Goal: Transaction & Acquisition: Purchase product/service

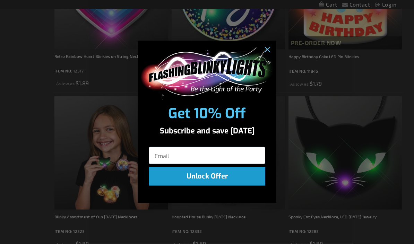
scroll to position [371, 0]
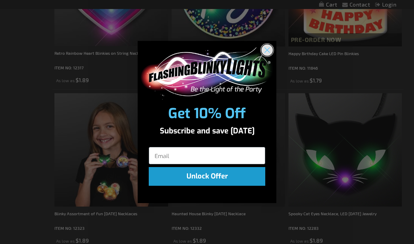
click at [270, 56] on circle "Close dialog" at bounding box center [267, 49] width 11 height 11
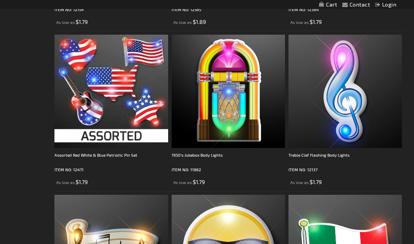
scroll to position [1071, 0]
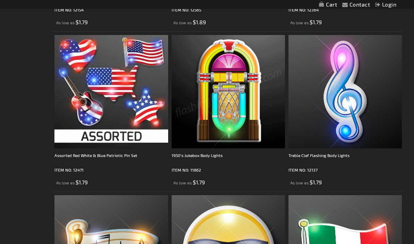
click at [227, 113] on img at bounding box center [229, 92] width 114 height 114
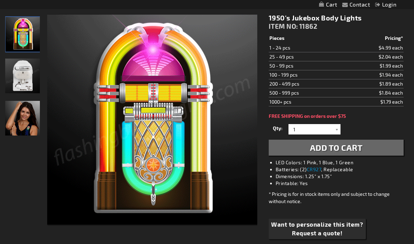
scroll to position [90, 0]
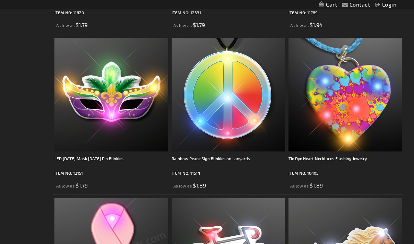
scroll to position [2197, 0]
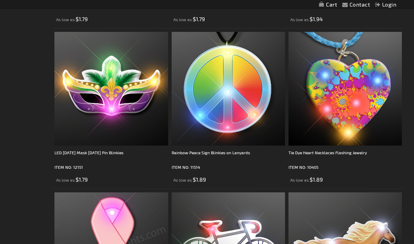
click at [353, 120] on img at bounding box center [346, 89] width 114 height 114
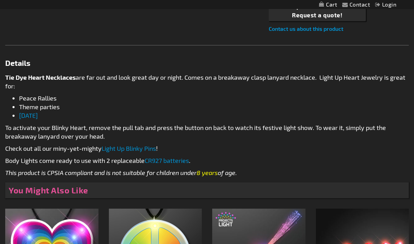
scroll to position [309, 0]
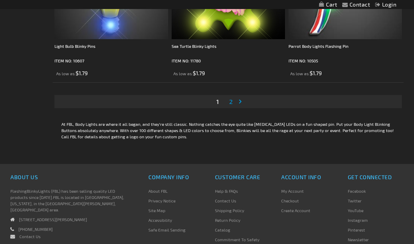
click at [231, 104] on span "2" at bounding box center [230, 102] width 3 height 8
